Goal: Task Accomplishment & Management: Use online tool/utility

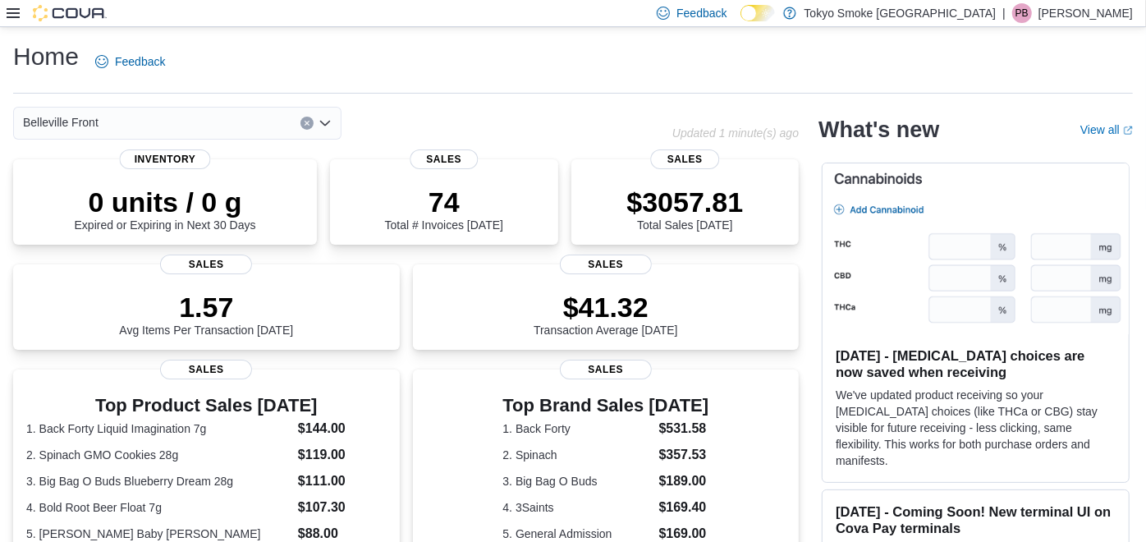
click at [7, 20] on div "Feedback Dark Mode Tokyo Smoke [GEOGRAPHIC_DATA] | [PERSON_NAME]" at bounding box center [573, 13] width 1146 height 27
click at [9, 16] on icon at bounding box center [13, 13] width 13 height 13
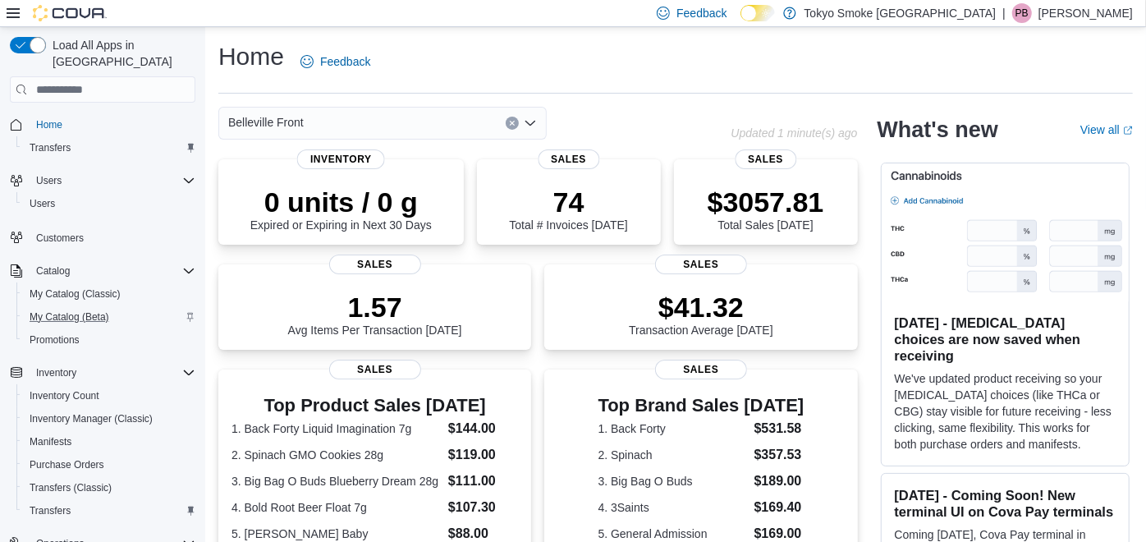
scroll to position [188, 0]
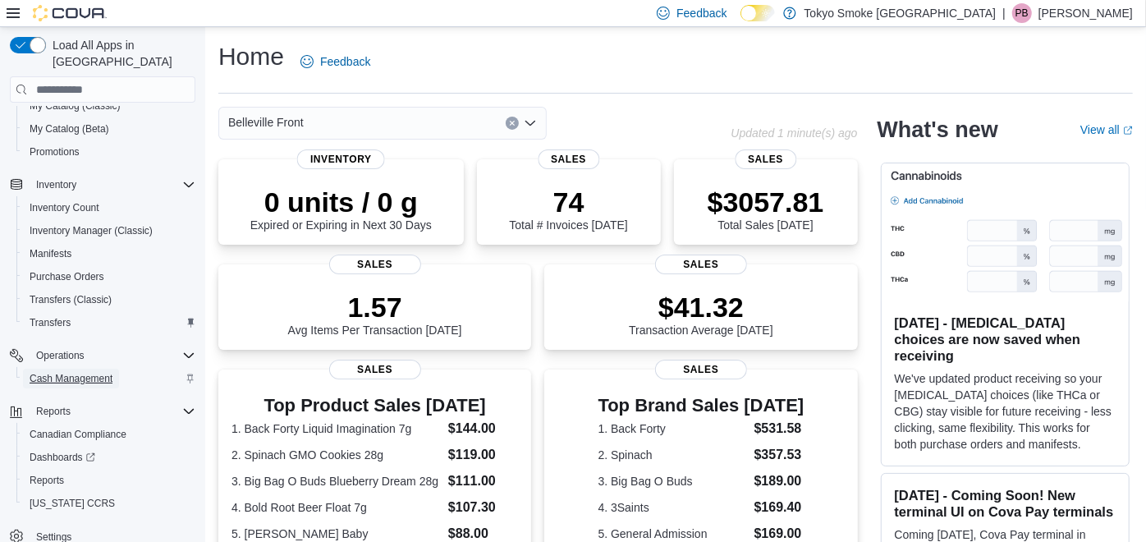
click at [76, 372] on span "Cash Management" at bounding box center [71, 378] width 83 height 13
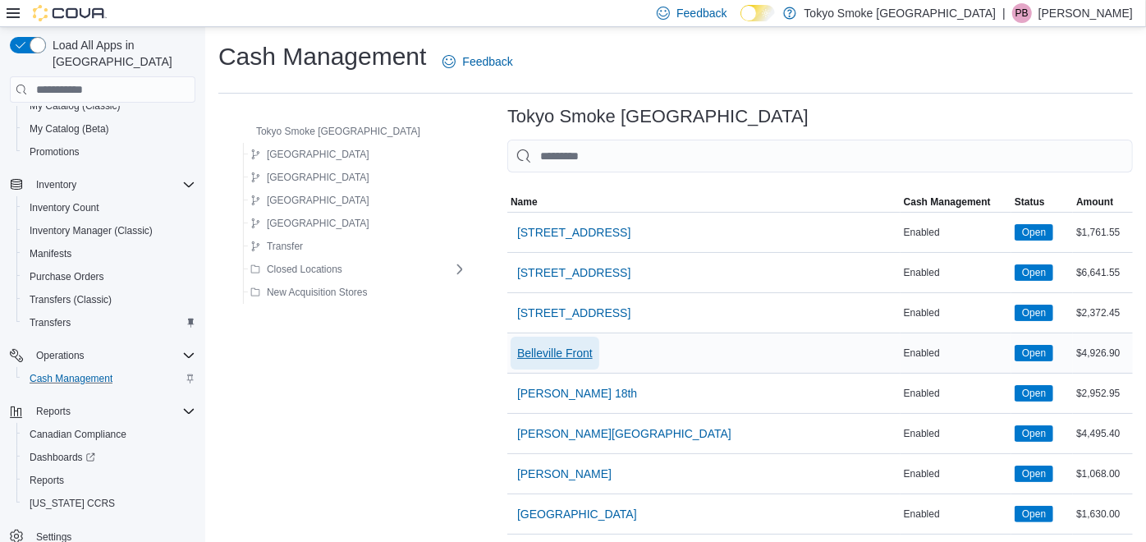
click at [548, 351] on span "Belleville Front" at bounding box center [555, 353] width 76 height 16
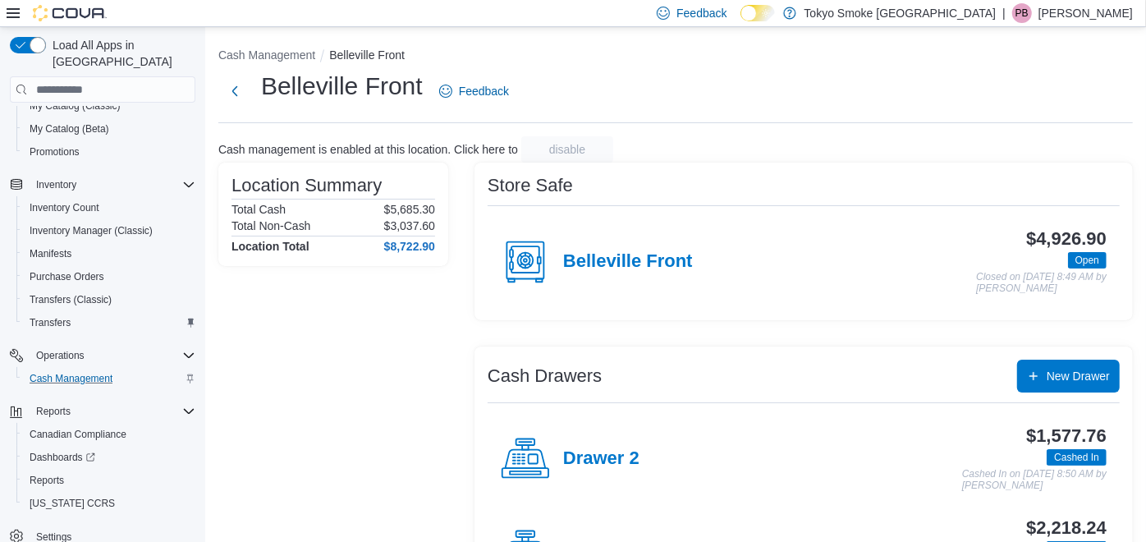
click at [774, 110] on div "Belleville Front Feedback" at bounding box center [675, 91] width 915 height 43
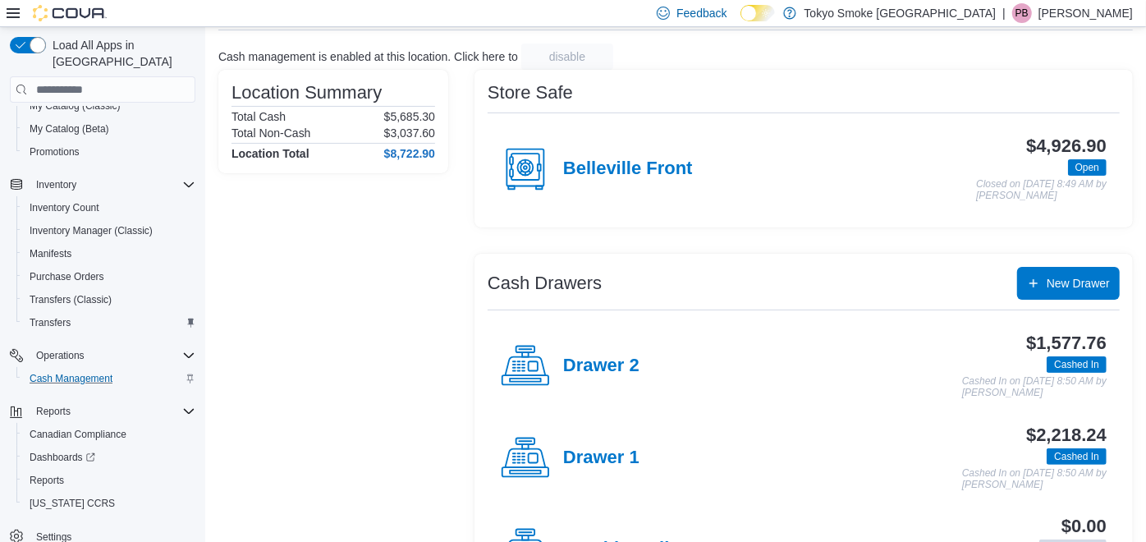
scroll to position [170, 0]
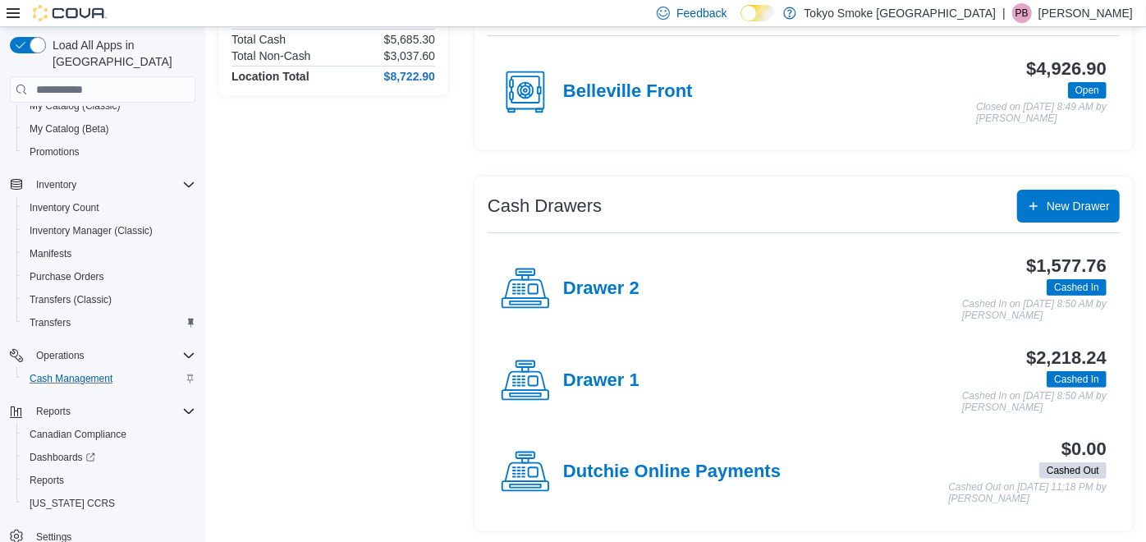
click at [391, 241] on div "Location Summary Total Cash $5,685.30 Total Non-Cash $3,037.60 Location Total $…" at bounding box center [333, 262] width 230 height 539
click at [608, 378] on h4 "Drawer 1" at bounding box center [601, 380] width 76 height 21
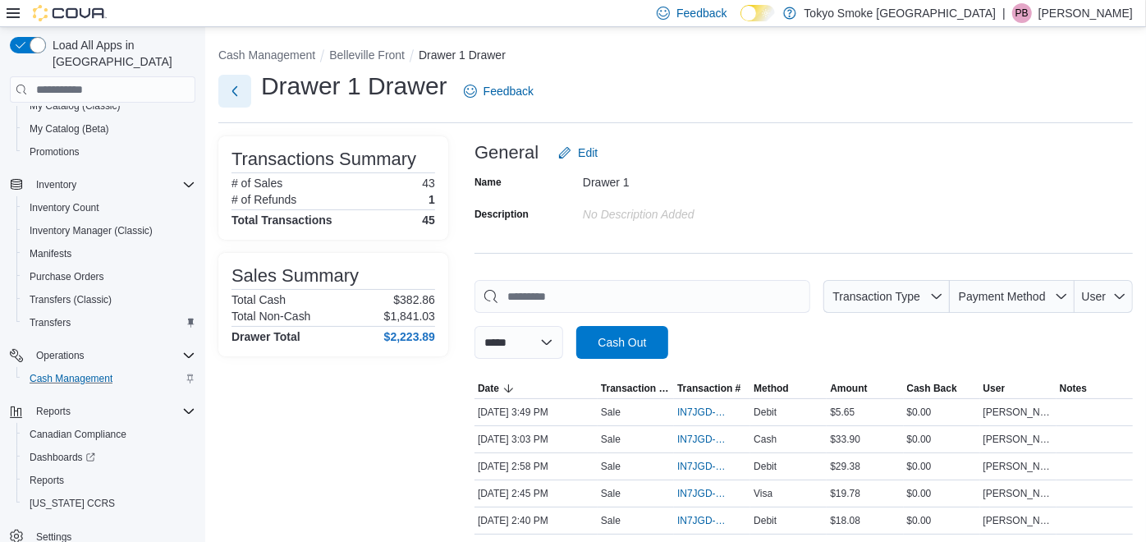
click at [238, 89] on button "Next" at bounding box center [234, 91] width 33 height 33
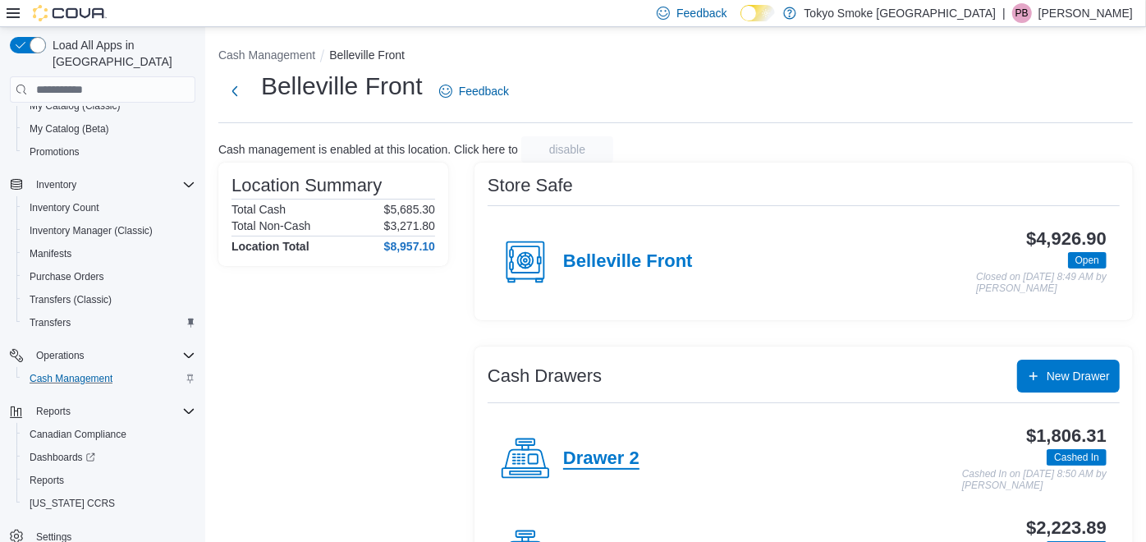
click at [608, 454] on h4 "Drawer 2" at bounding box center [601, 458] width 76 height 21
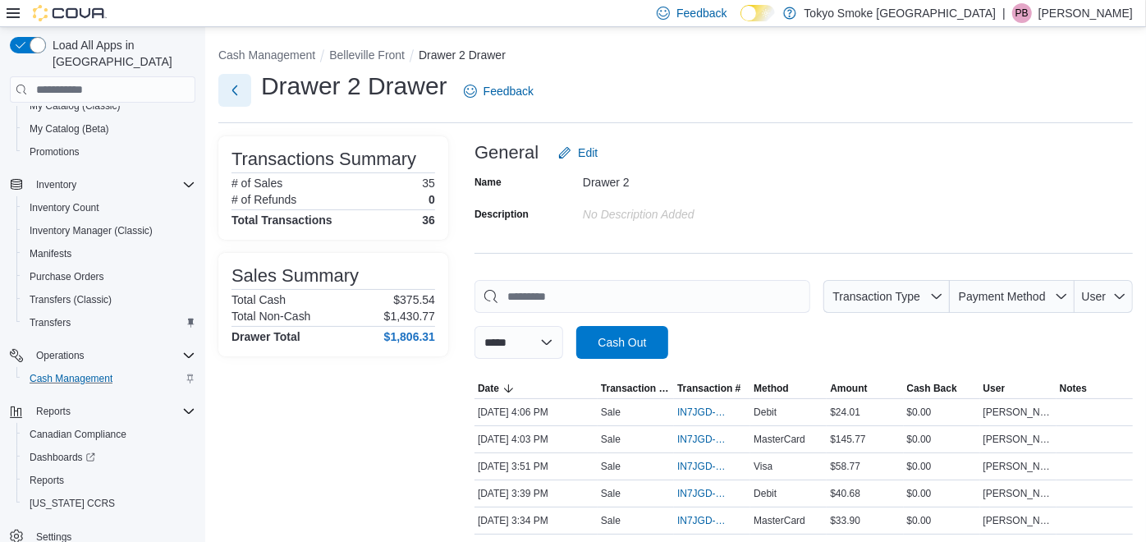
click at [237, 93] on button "Next" at bounding box center [234, 90] width 33 height 33
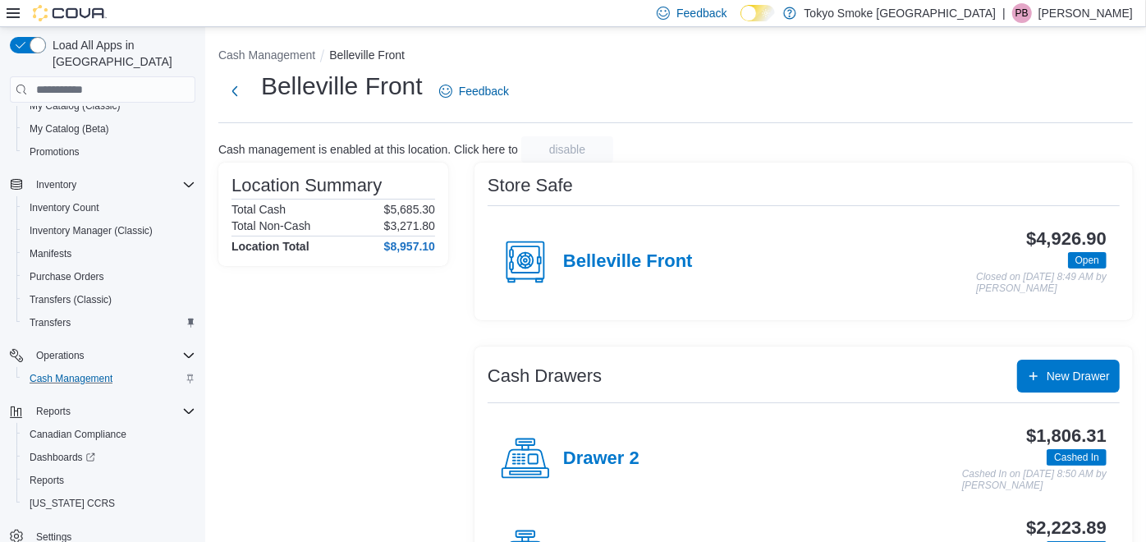
click at [683, 102] on div "Belleville Front Feedback" at bounding box center [675, 91] width 915 height 43
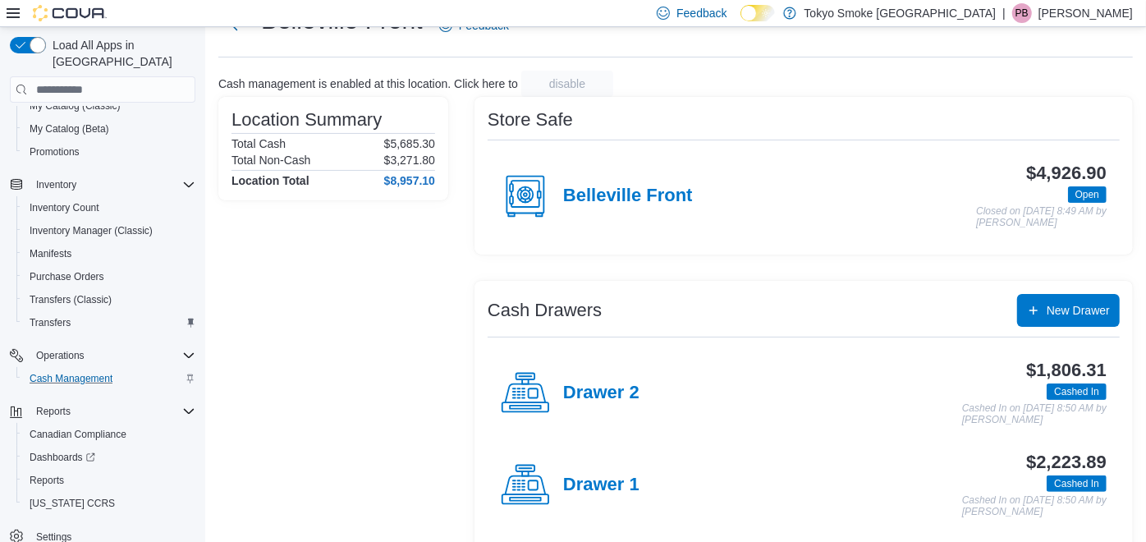
scroll to position [170, 0]
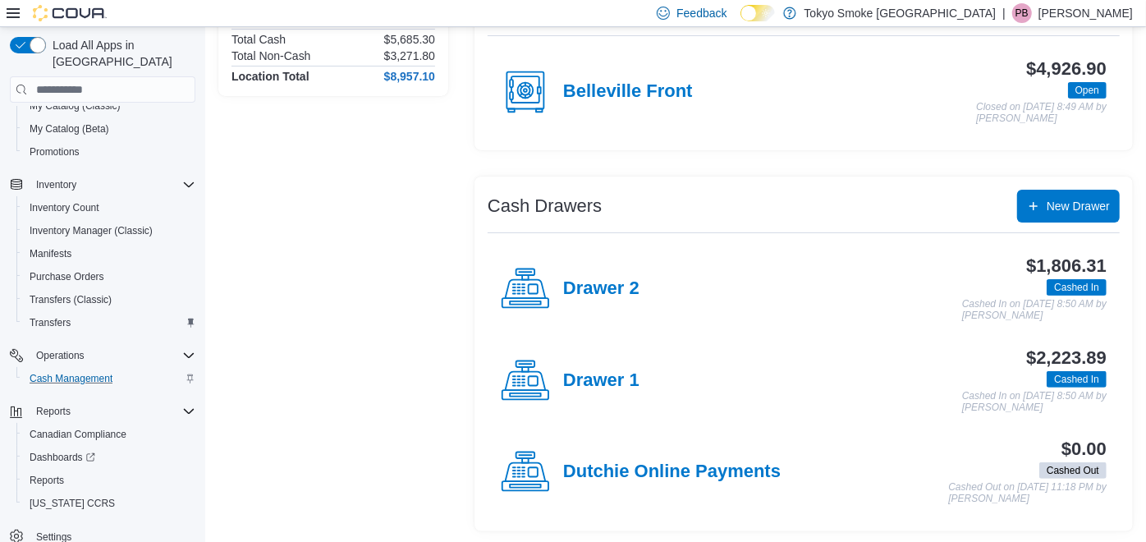
click at [323, 238] on div "Location Summary Total Cash $5,685.30 Total Non-Cash $3,271.80 Location Total $…" at bounding box center [333, 262] width 230 height 539
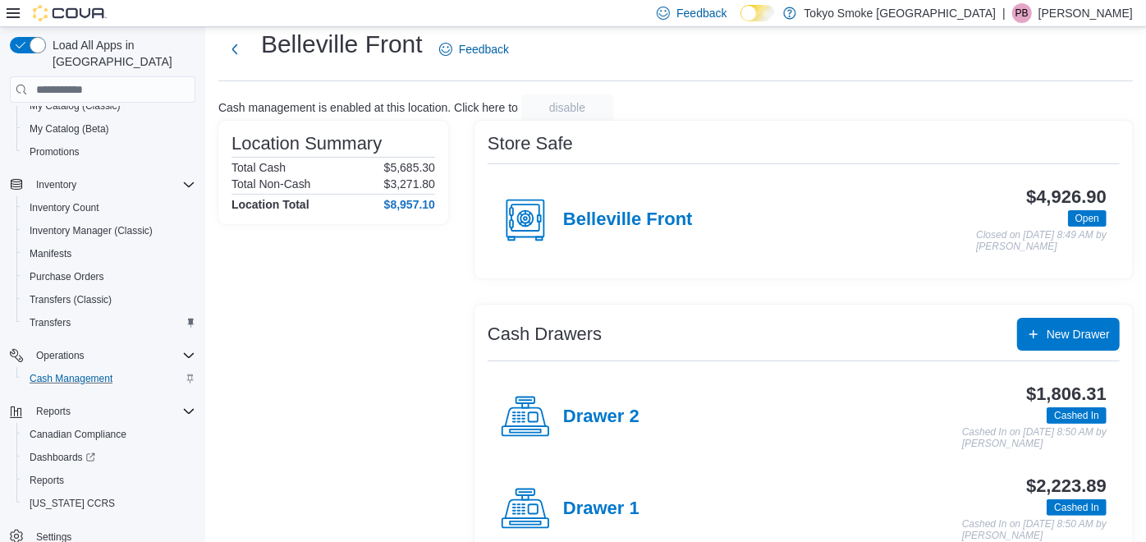
scroll to position [0, 0]
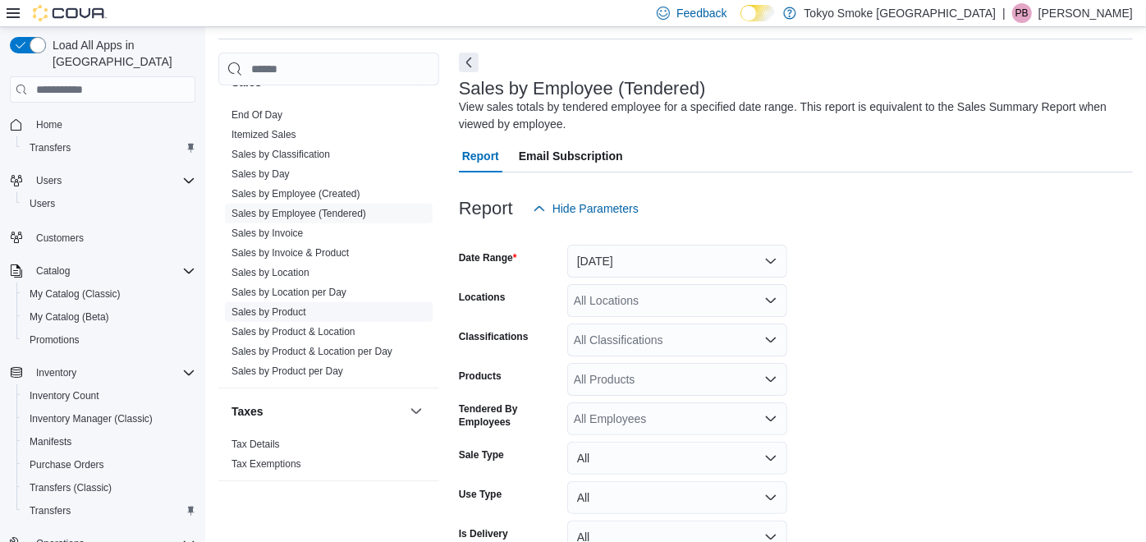
scroll to position [1095, 0]
click at [266, 110] on link "End Of Day" at bounding box center [257, 112] width 51 height 11
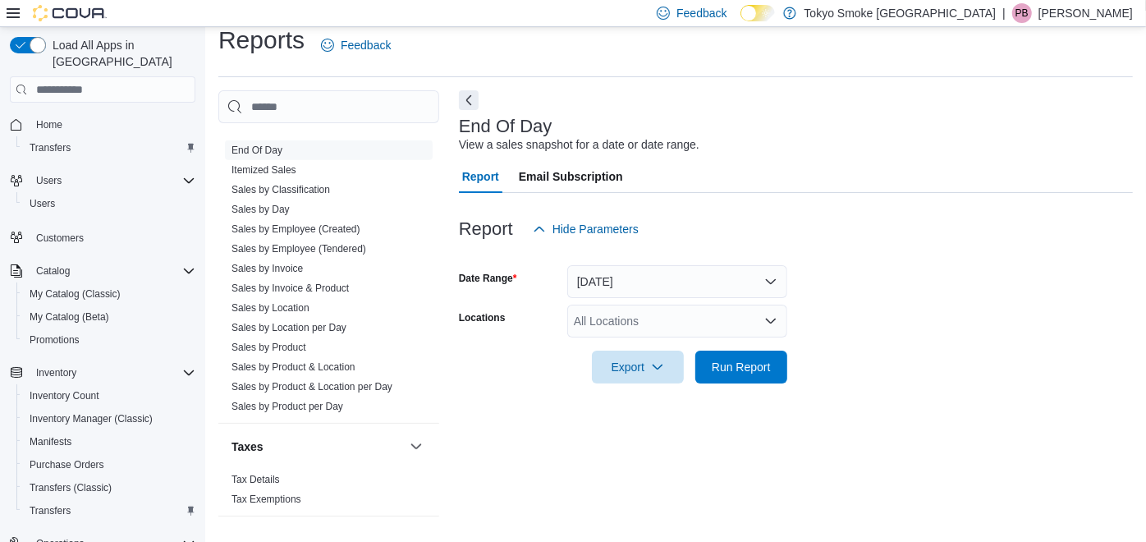
click at [636, 324] on div "All Locations" at bounding box center [677, 321] width 220 height 33
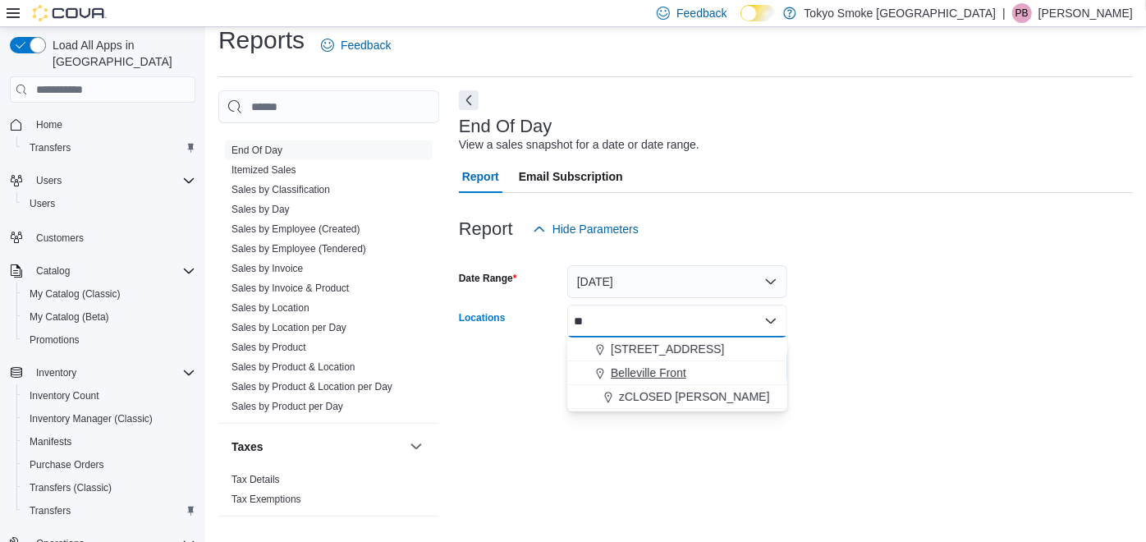
type input "**"
click at [662, 370] on span "Belleville Front" at bounding box center [649, 373] width 76 height 16
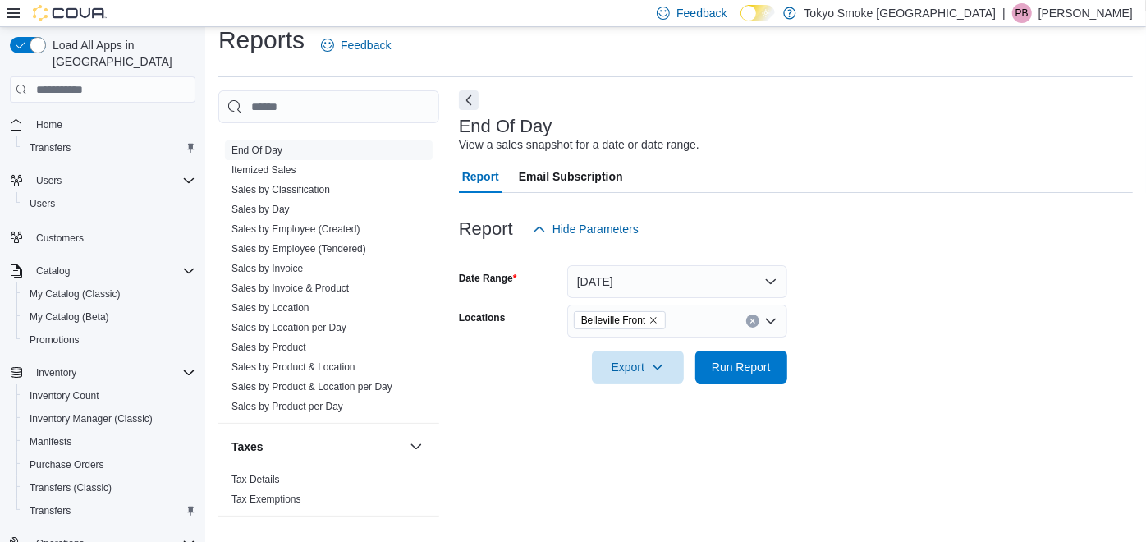
click at [865, 314] on form "Date Range [DATE] Locations [GEOGRAPHIC_DATA] Front Export Run Report" at bounding box center [796, 315] width 674 height 138
click at [757, 356] on span "Run Report" at bounding box center [741, 366] width 72 height 33
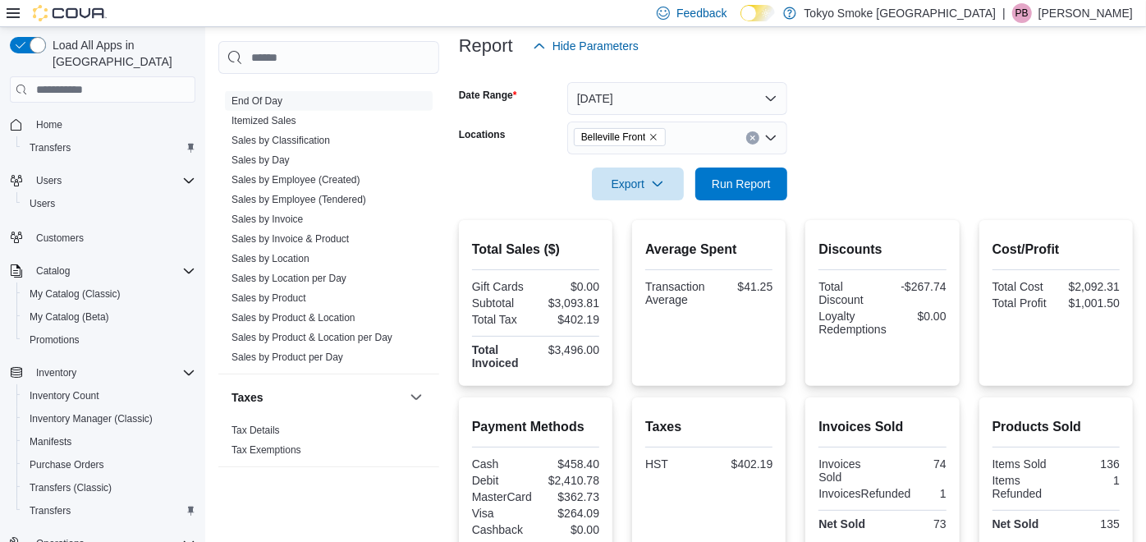
scroll to position [92, 0]
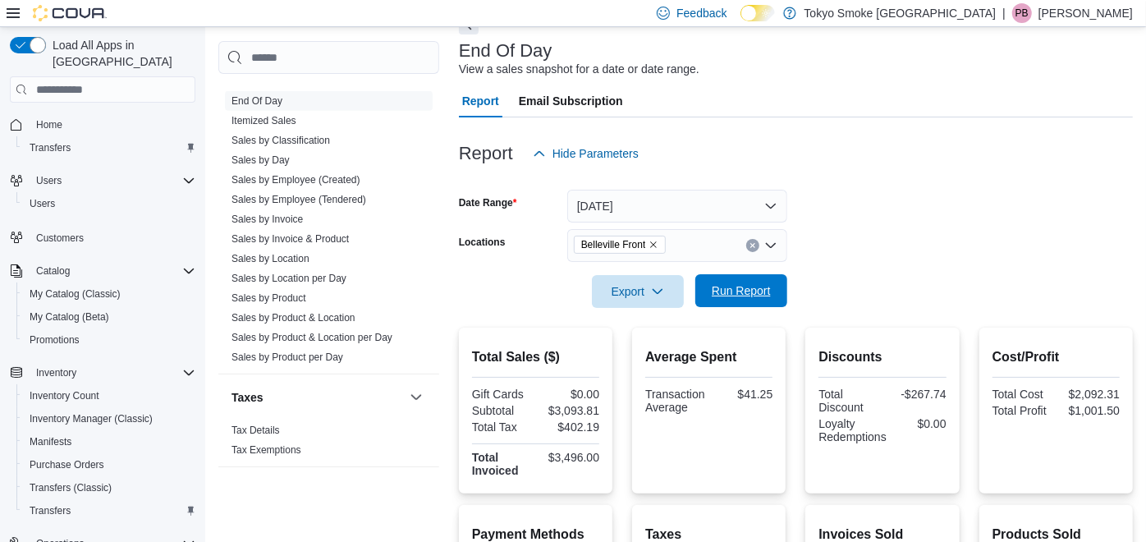
click at [747, 286] on span "Run Report" at bounding box center [741, 290] width 59 height 16
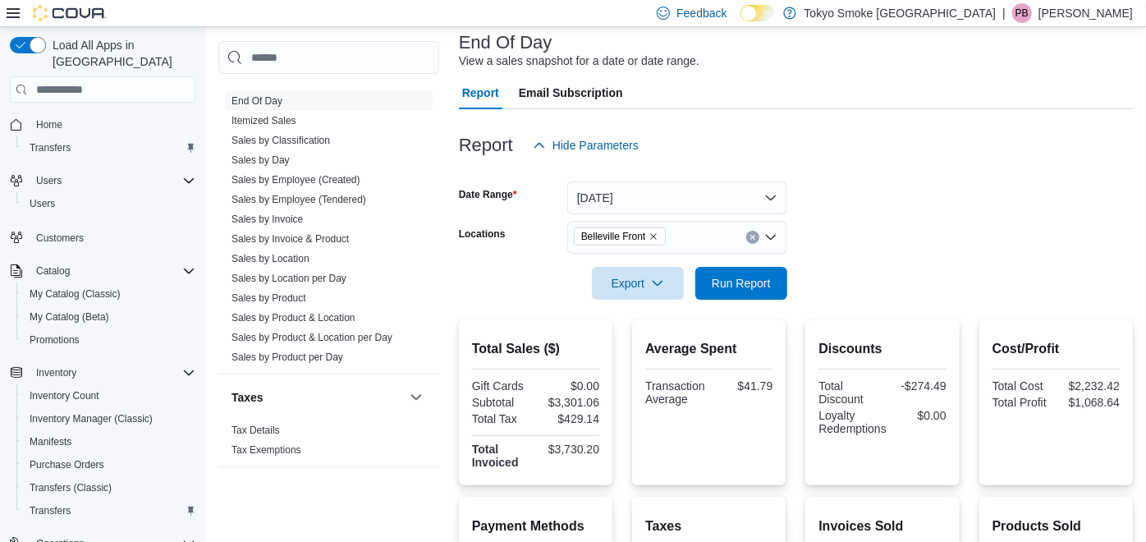
scroll to position [0, 0]
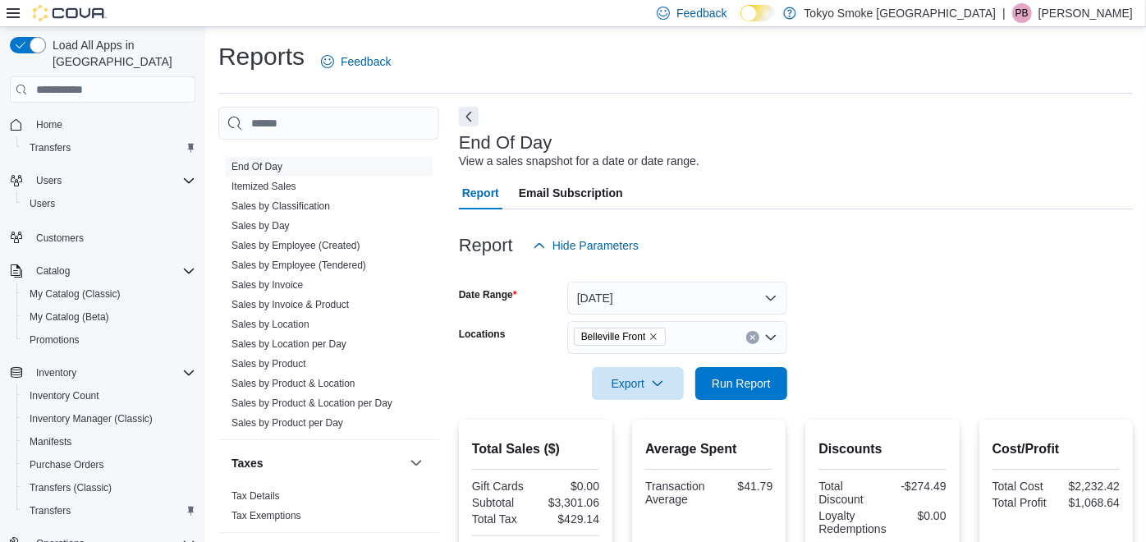
drag, startPoint x: 854, startPoint y: 188, endPoint x: 837, endPoint y: 174, distance: 22.2
click at [842, 179] on div "Report Email Subscription" at bounding box center [796, 193] width 674 height 33
